Goal: Information Seeking & Learning: Check status

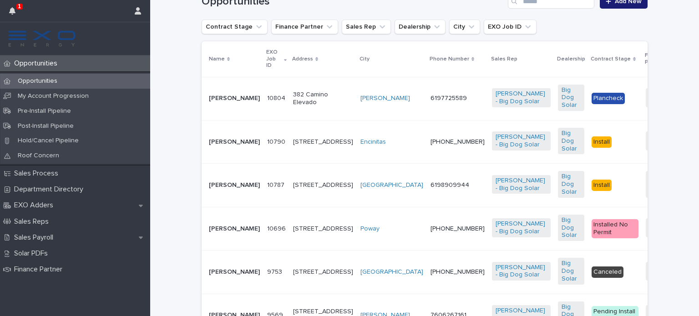
scroll to position [209, 0]
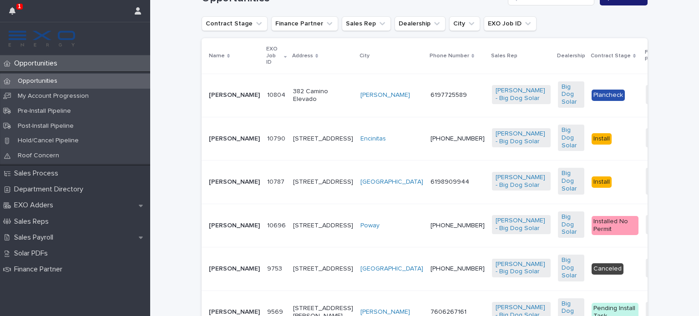
click at [215, 91] on p "[PERSON_NAME]" at bounding box center [234, 95] width 51 height 8
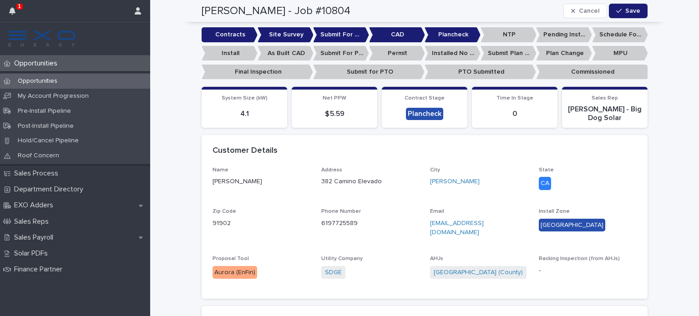
scroll to position [246, 0]
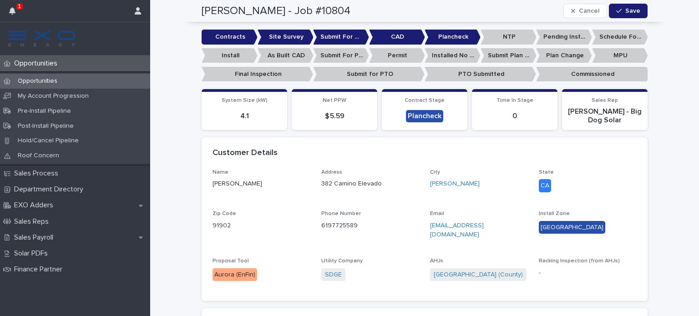
click at [634, 221] on div "Name Cynthia Hernandez Address 382 Camino Elevado City Bonita State CA Zip Code…" at bounding box center [424, 235] width 446 height 132
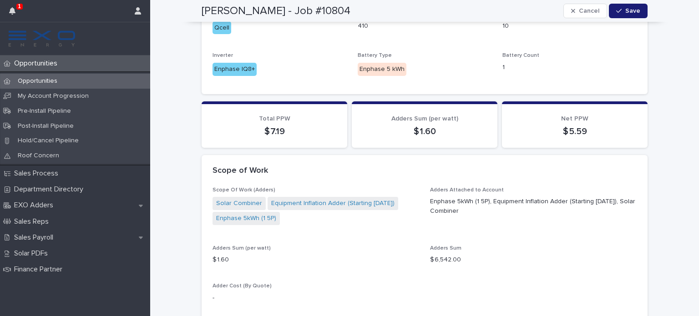
scroll to position [777, 0]
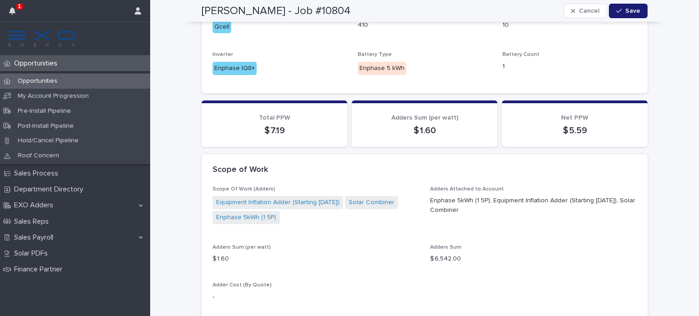
click at [633, 264] on div "Scope Of Work (Adders) Equipment Inflation Adder (Starting 7/15/22) Solar Combi…" at bounding box center [424, 300] width 446 height 228
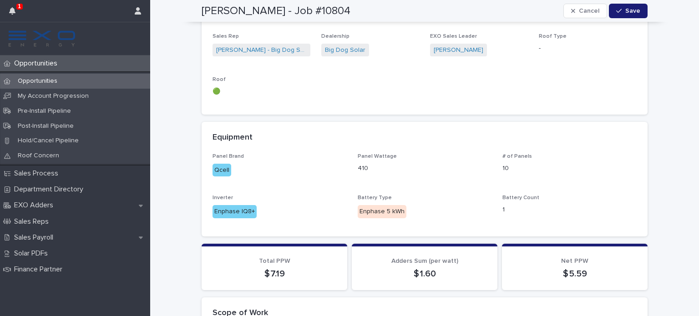
scroll to position [633, 0]
click at [35, 61] on p "Opportunities" at bounding box center [37, 63] width 54 height 9
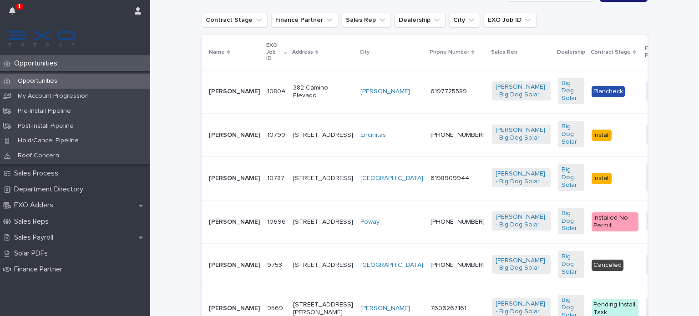
scroll to position [221, 0]
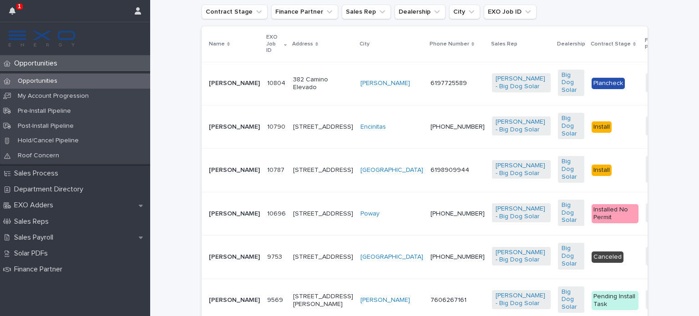
click at [214, 218] on p "[PERSON_NAME]" at bounding box center [234, 214] width 51 height 8
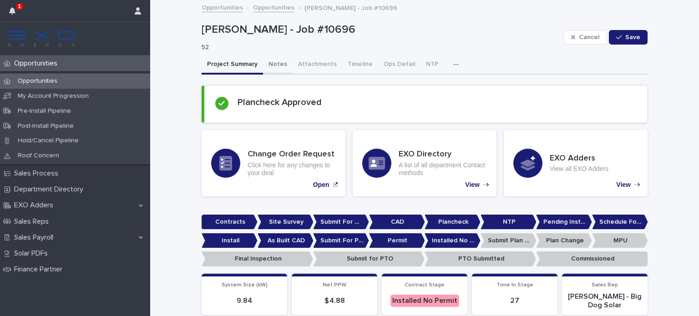
click at [274, 61] on button "Notes" at bounding box center [278, 64] width 30 height 19
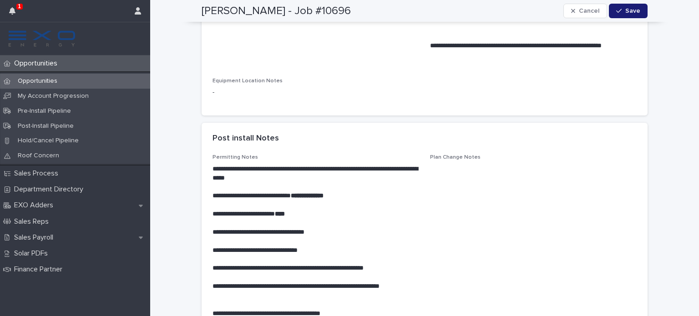
scroll to position [700, 0]
